Goal: Navigation & Orientation: Find specific page/section

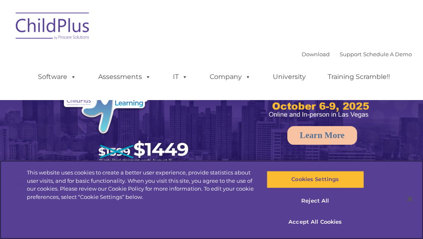
select select "MEDIUM"
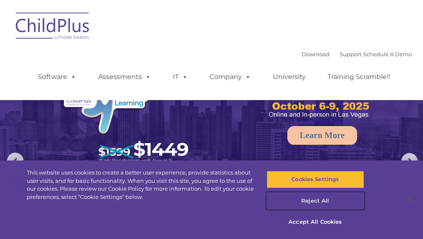
click at [318, 198] on button "Reject All" at bounding box center [315, 200] width 97 height 17
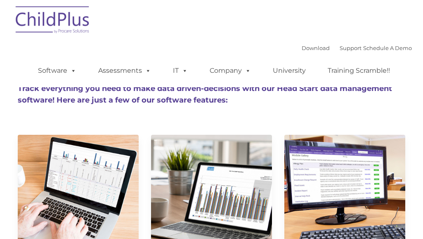
type input ""
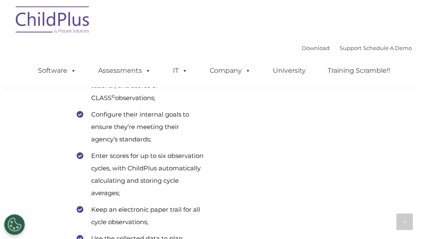
scroll to position [3308, 0]
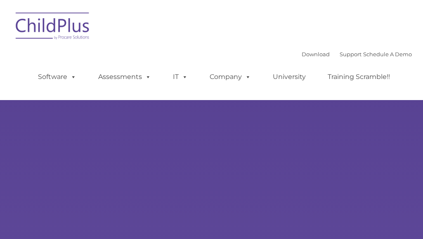
type input ""
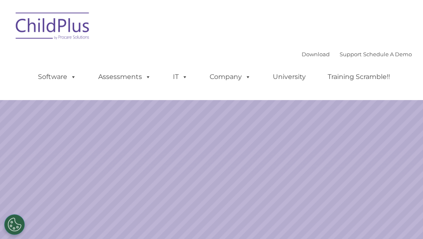
select select "MEDIUM"
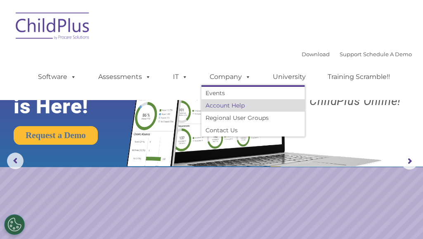
click at [221, 104] on link "Account Help" at bounding box center [252, 105] width 103 height 12
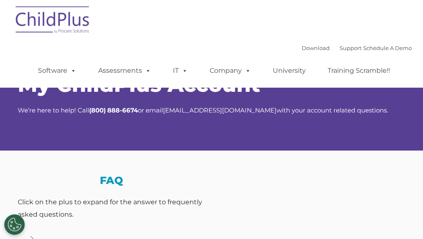
select select "MEDIUM"
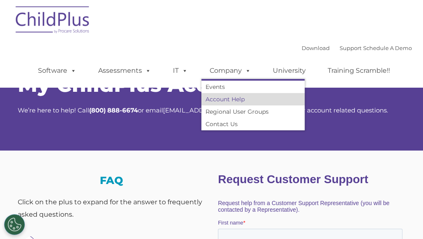
click at [237, 102] on link "Account Help" at bounding box center [252, 99] width 103 height 12
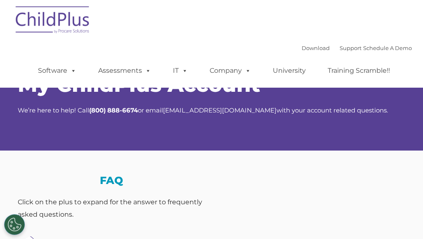
select select "MEDIUM"
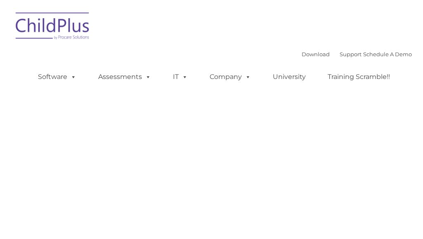
type input ""
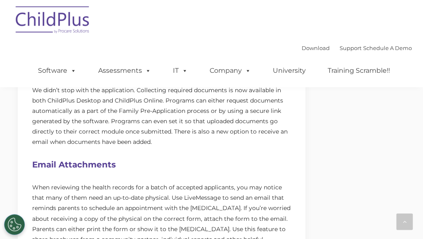
scroll to position [417, 0]
